Goal: Information Seeking & Learning: Learn about a topic

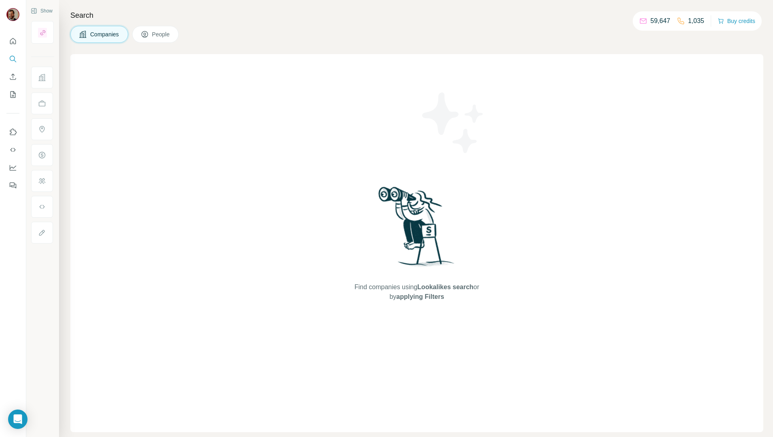
click at [110, 197] on div "Find companies using Lookalikes search or by applying Filters" at bounding box center [416, 243] width 693 height 378
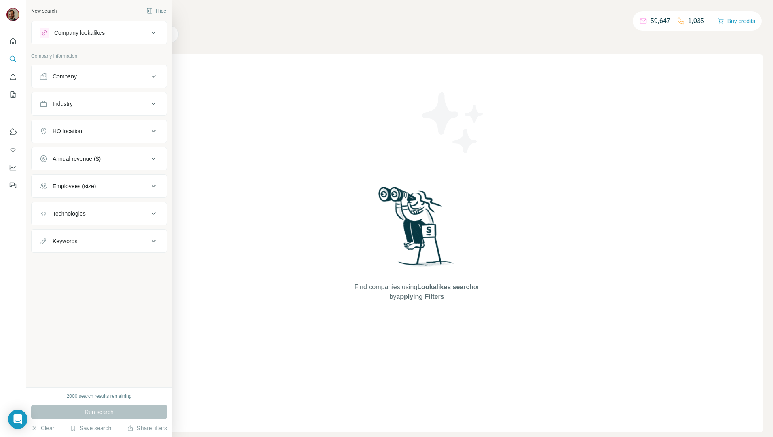
click at [117, 131] on div "HQ location" at bounding box center [94, 131] width 109 height 8
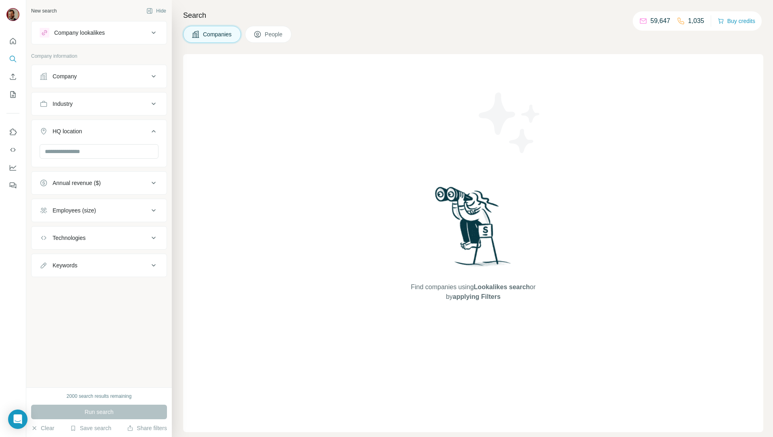
click at [421, 31] on div "Companies People" at bounding box center [473, 34] width 580 height 17
